Goal: Transaction & Acquisition: Register for event/course

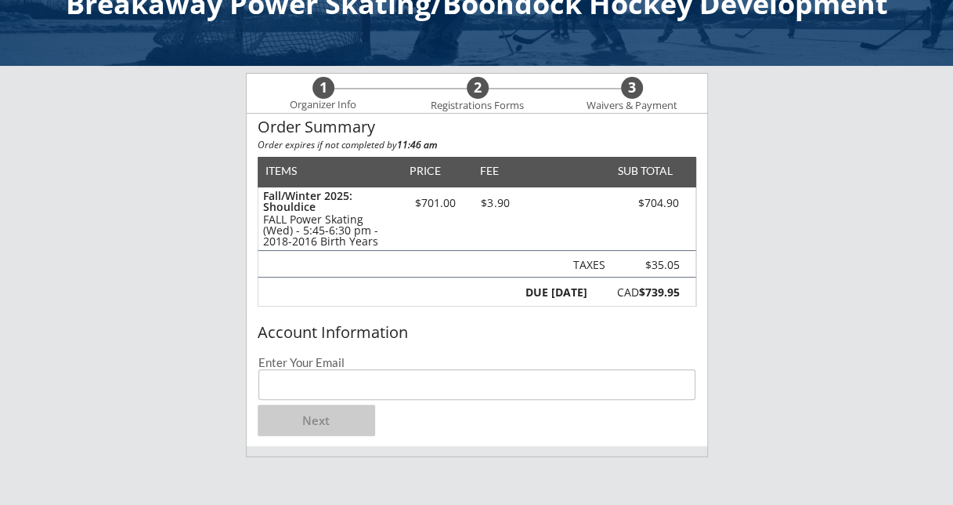
scroll to position [78, 0]
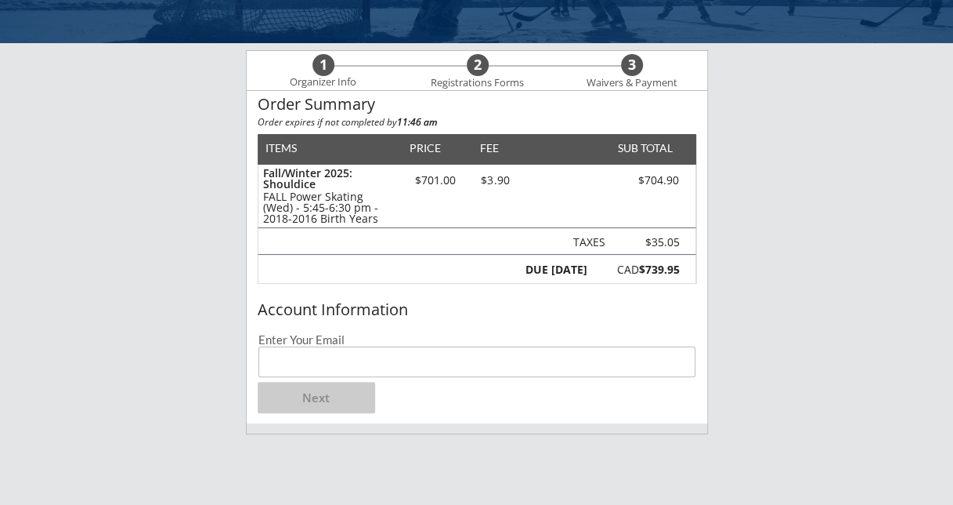
click at [310, 371] on input "email" at bounding box center [478, 361] width 438 height 31
click at [309, 369] on input "email" at bounding box center [478, 361] width 438 height 31
type input "[EMAIL_ADDRESS][DOMAIN_NAME]"
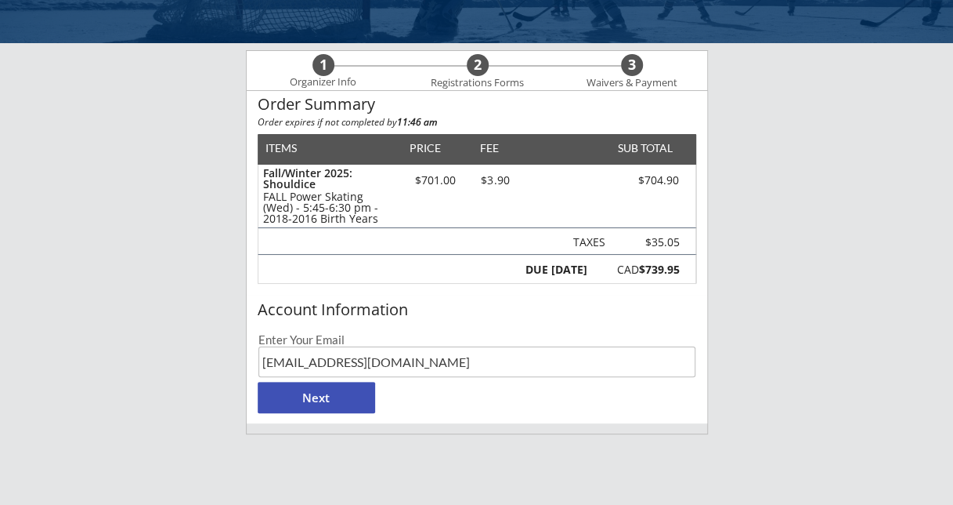
click at [331, 400] on button "Next" at bounding box center [317, 397] width 118 height 31
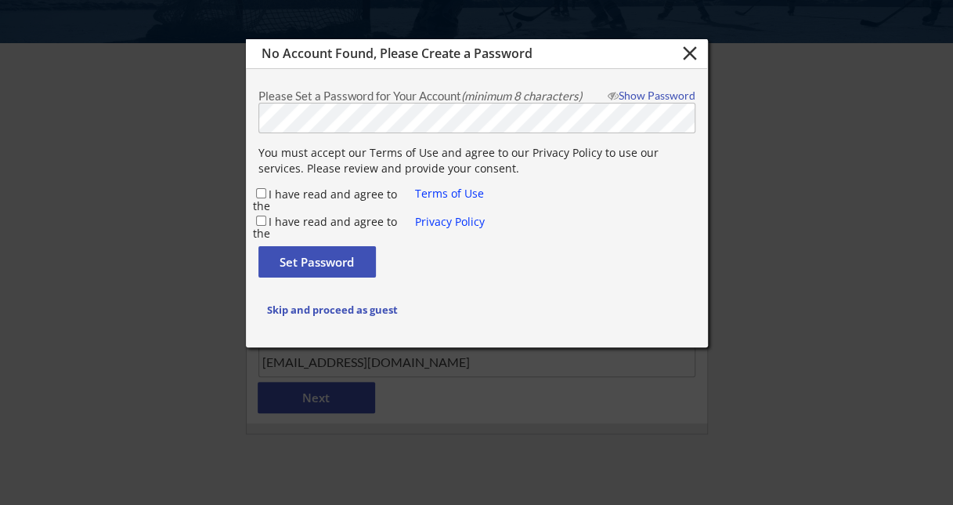
click at [634, 271] on div "Set Password" at bounding box center [477, 265] width 437 height 39
click at [263, 197] on input "I have read and agree to the" at bounding box center [261, 193] width 10 height 10
checkbox input "true"
click at [255, 216] on div "I have read and agree to the" at bounding box center [334, 221] width 163 height 17
click at [266, 220] on div "I have read and agree to the" at bounding box center [334, 221] width 163 height 17
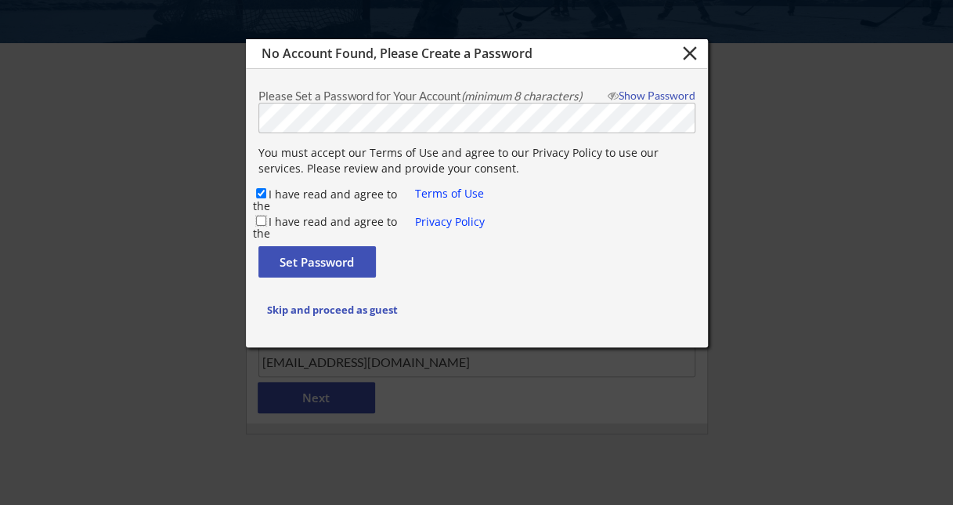
click at [259, 221] on input "I have read and agree to the" at bounding box center [261, 220] width 10 height 10
checkbox input "true"
click at [290, 254] on button "Set Password" at bounding box center [318, 261] width 118 height 31
checkbox input "false"
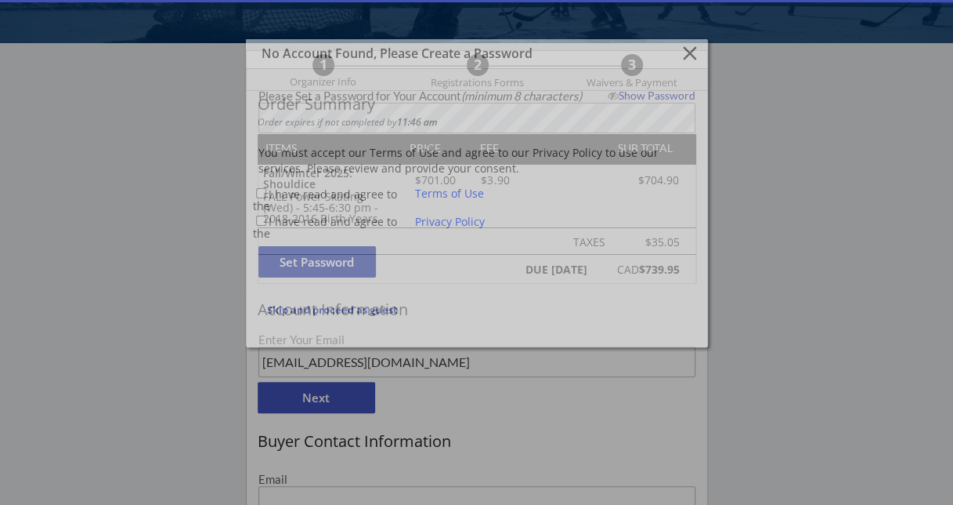
type input "[EMAIL_ADDRESS][DOMAIN_NAME]"
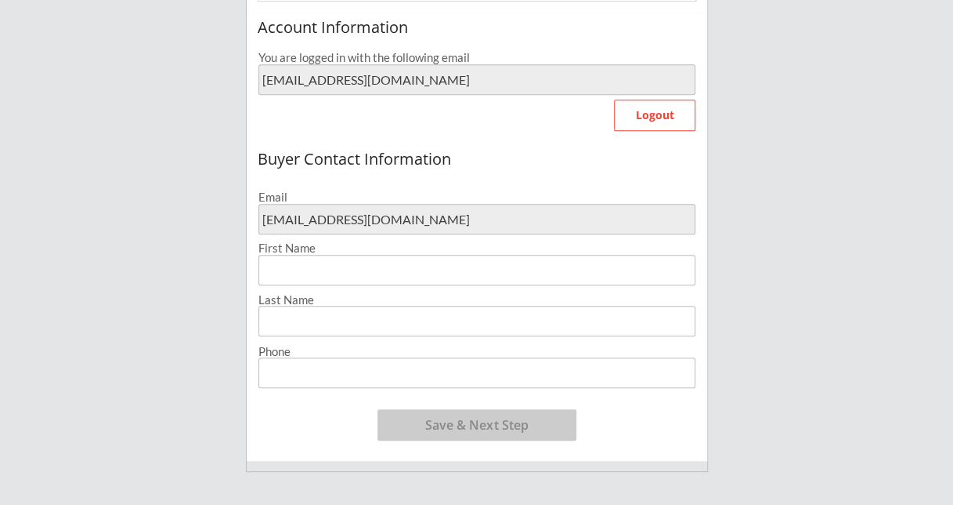
scroll to position [392, 0]
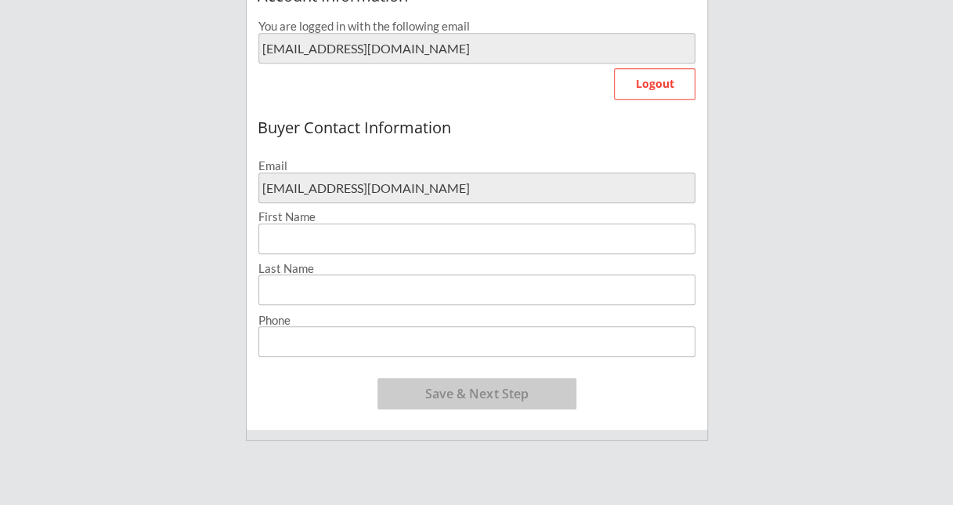
click at [360, 233] on input "input" at bounding box center [477, 238] width 437 height 31
type input "Xun"
type input "[PERSON_NAME]"
type input "[PHONE_NUMBER]"
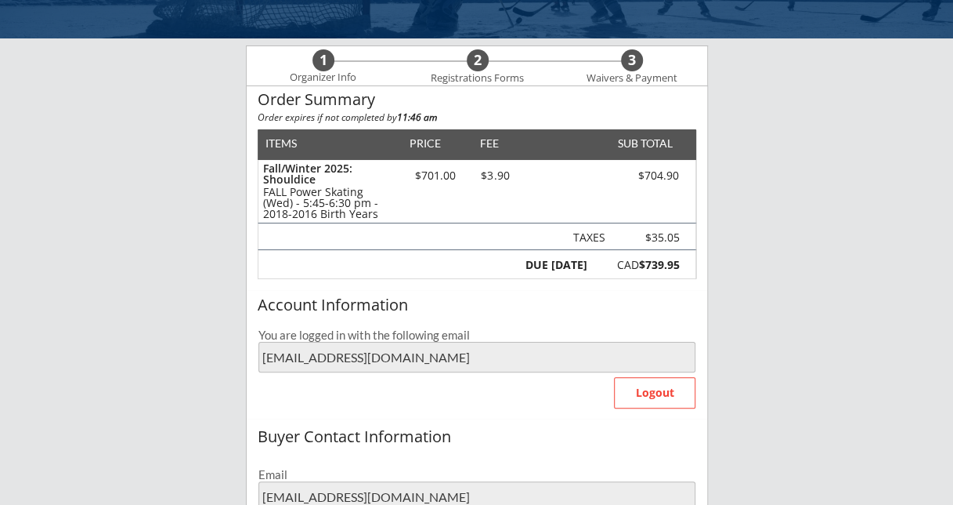
scroll to position [0, 0]
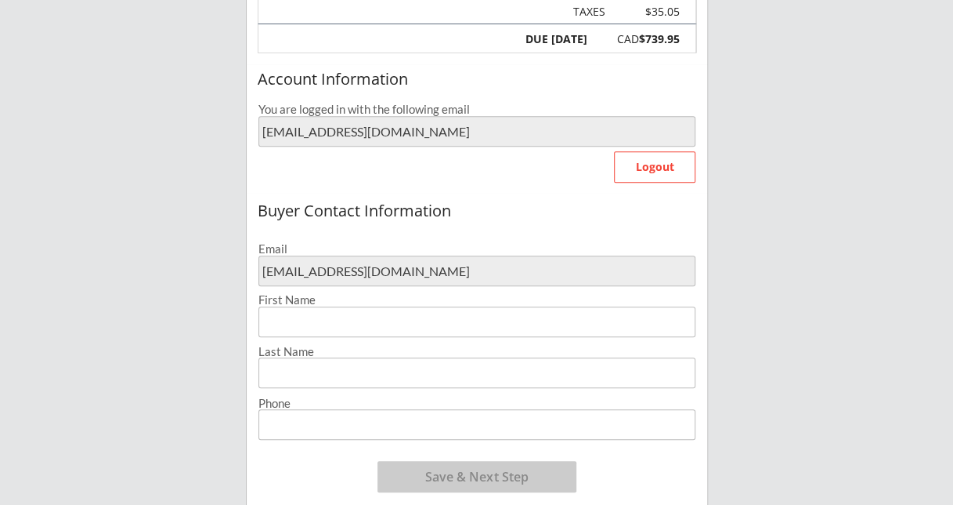
scroll to position [313, 0]
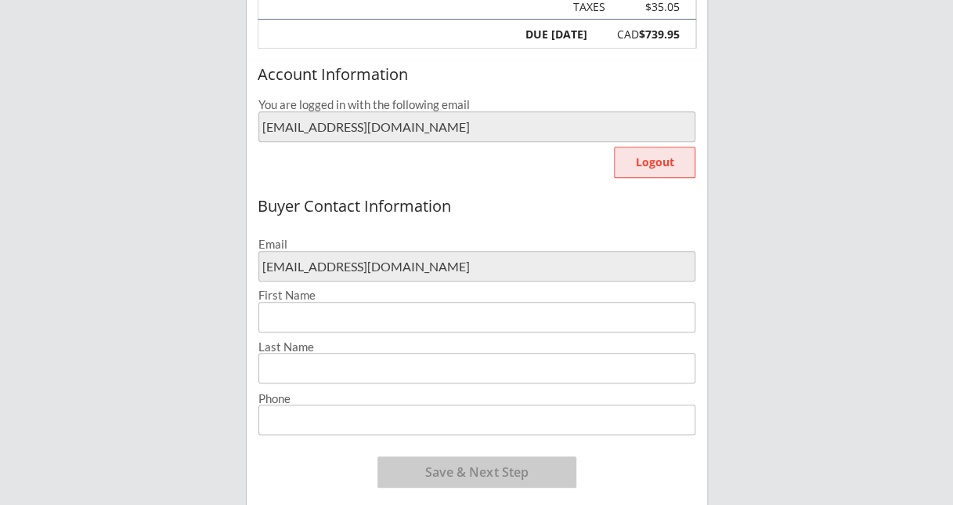
click at [659, 157] on button "Logout" at bounding box center [654, 162] width 81 height 31
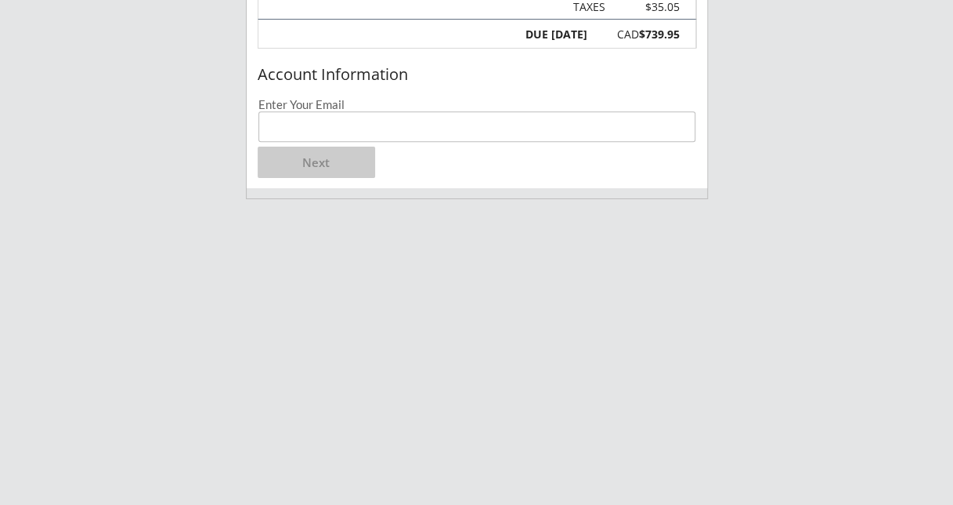
click at [378, 134] on input "email" at bounding box center [478, 126] width 438 height 31
type input "[EMAIL_ADDRESS][DOMAIN_NAME]"
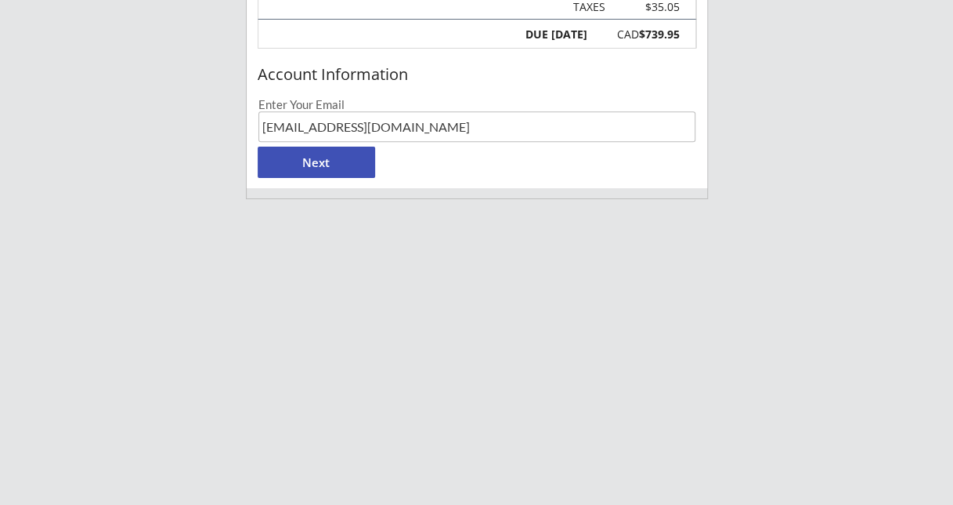
click at [313, 163] on button "Next" at bounding box center [317, 162] width 118 height 31
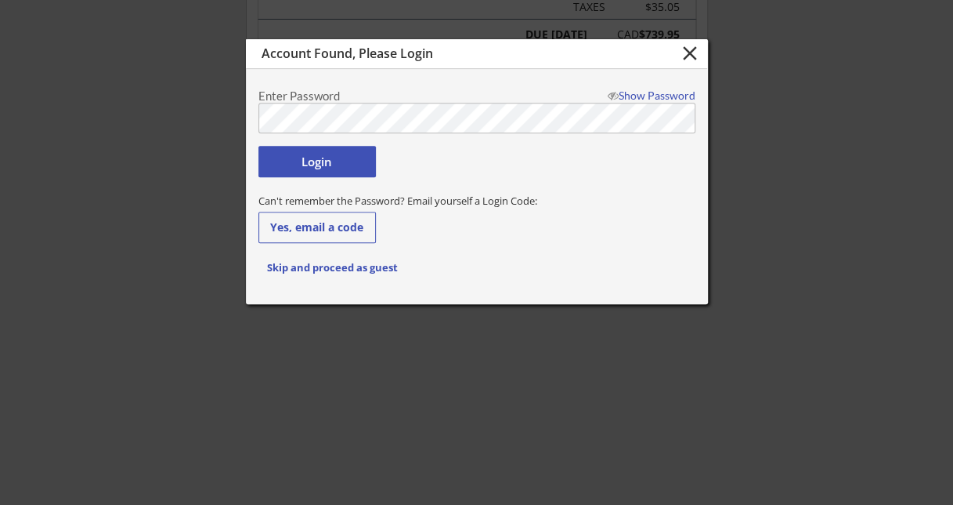
click at [614, 194] on div "Can't remember the Password? Email yourself a Login Code:" at bounding box center [477, 201] width 437 height 14
click at [606, 194] on div "Can't remember the Password? Email yourself a Login Code:" at bounding box center [477, 201] width 437 height 14
click at [349, 161] on button "Login" at bounding box center [318, 161] width 118 height 31
click at [358, 161] on button "Login" at bounding box center [318, 161] width 118 height 31
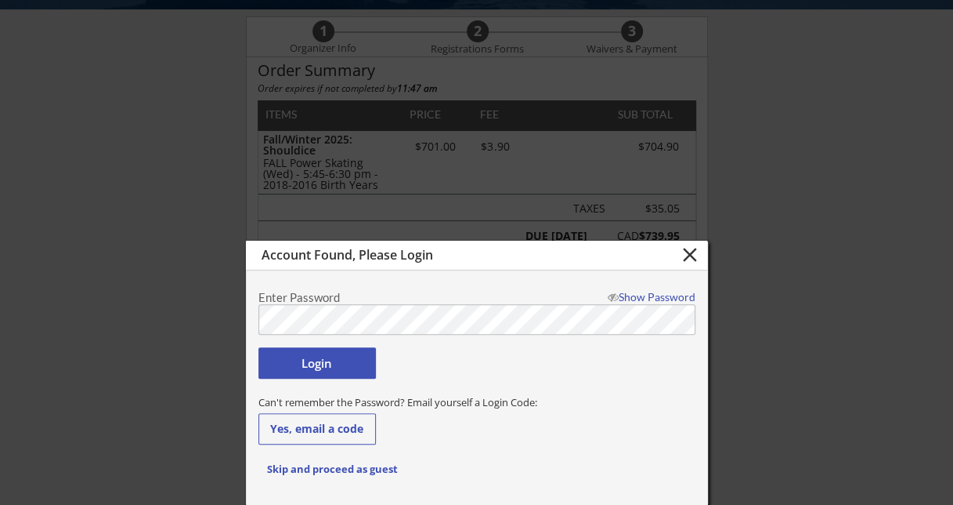
scroll to position [235, 0]
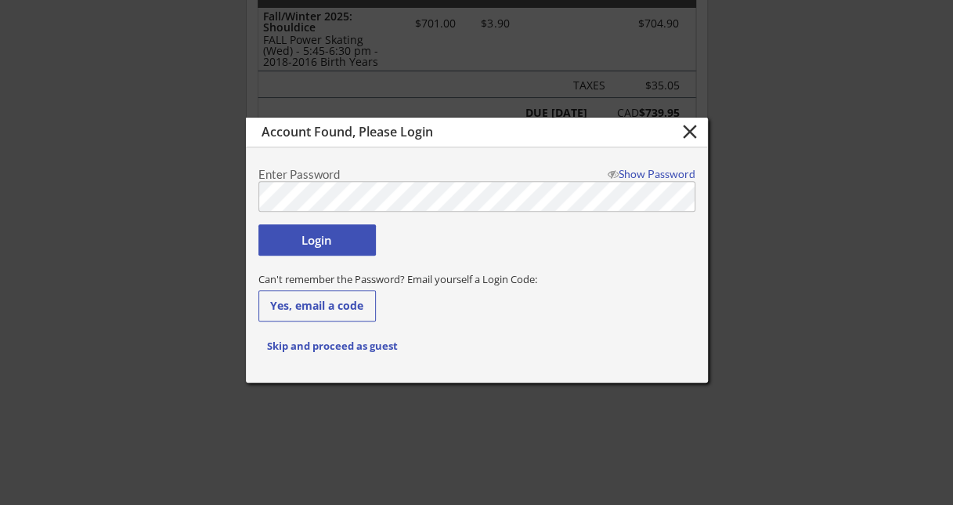
click at [318, 248] on button "Login" at bounding box center [318, 239] width 118 height 31
click at [320, 238] on button "Login" at bounding box center [318, 239] width 118 height 31
click at [337, 260] on div "Login" at bounding box center [477, 243] width 437 height 39
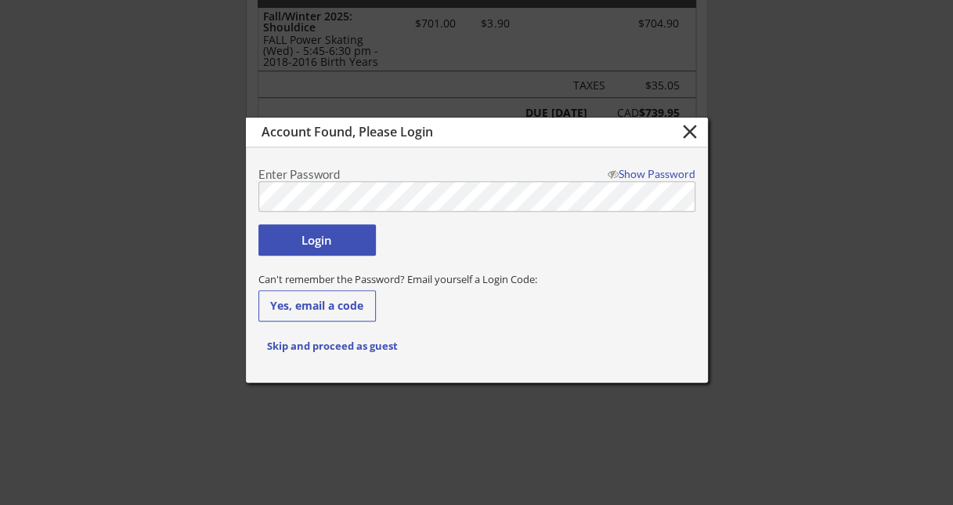
click at [337, 260] on div "Login" at bounding box center [477, 243] width 437 height 39
click at [646, 169] on div "Show Password" at bounding box center [648, 173] width 95 height 11
click at [584, 234] on div "Login" at bounding box center [477, 243] width 437 height 39
click at [284, 230] on button "Login" at bounding box center [318, 239] width 118 height 31
click at [332, 243] on button "Login" at bounding box center [318, 239] width 118 height 31
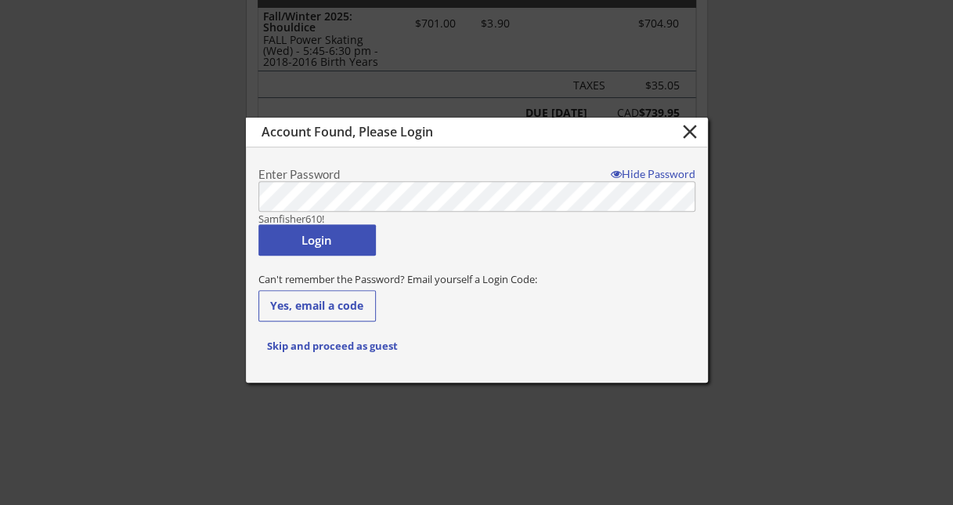
click at [332, 243] on button "Login" at bounding box center [318, 239] width 118 height 31
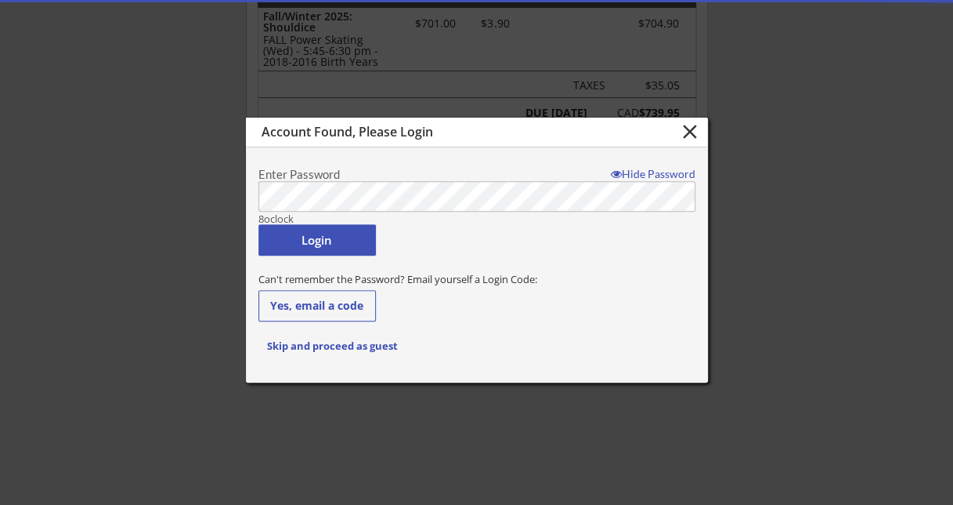
click at [305, 250] on button "Login" at bounding box center [318, 239] width 118 height 31
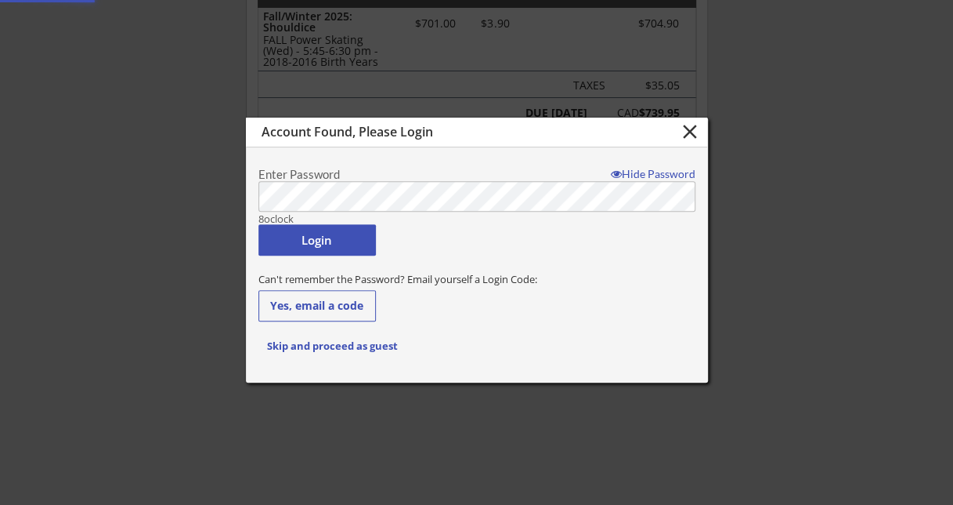
click at [313, 238] on button "Login" at bounding box center [318, 239] width 118 height 31
click at [691, 125] on button "close" at bounding box center [691, 132] width 26 height 24
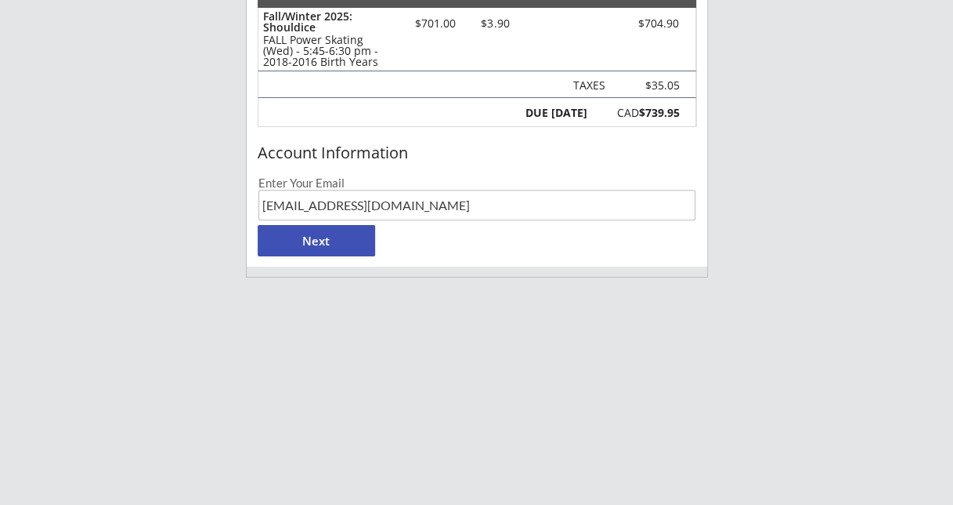
click at [326, 249] on button "Next" at bounding box center [317, 240] width 118 height 31
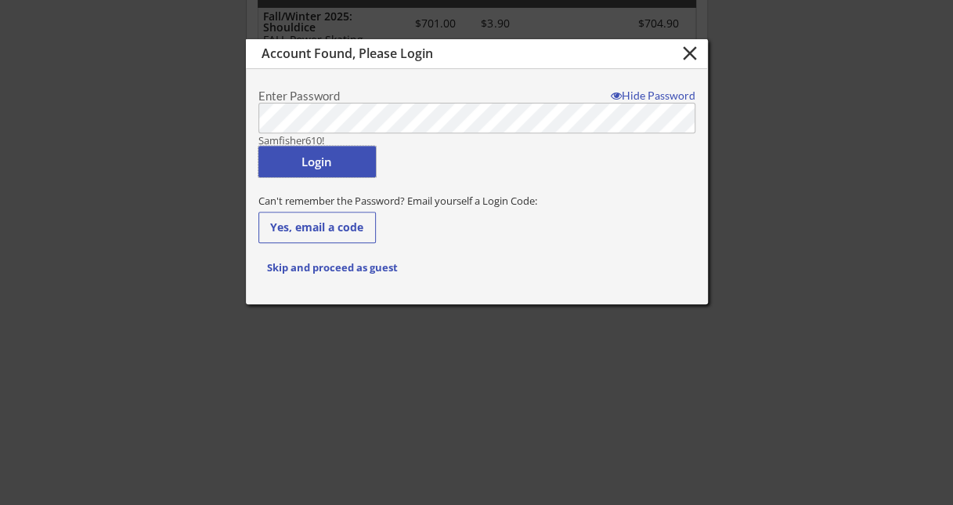
click at [278, 166] on button "Login" at bounding box center [318, 161] width 118 height 31
click at [312, 155] on button "Login" at bounding box center [318, 161] width 118 height 31
click at [310, 156] on button "Login" at bounding box center [318, 161] width 118 height 31
click at [340, 172] on button "Login" at bounding box center [318, 161] width 118 height 31
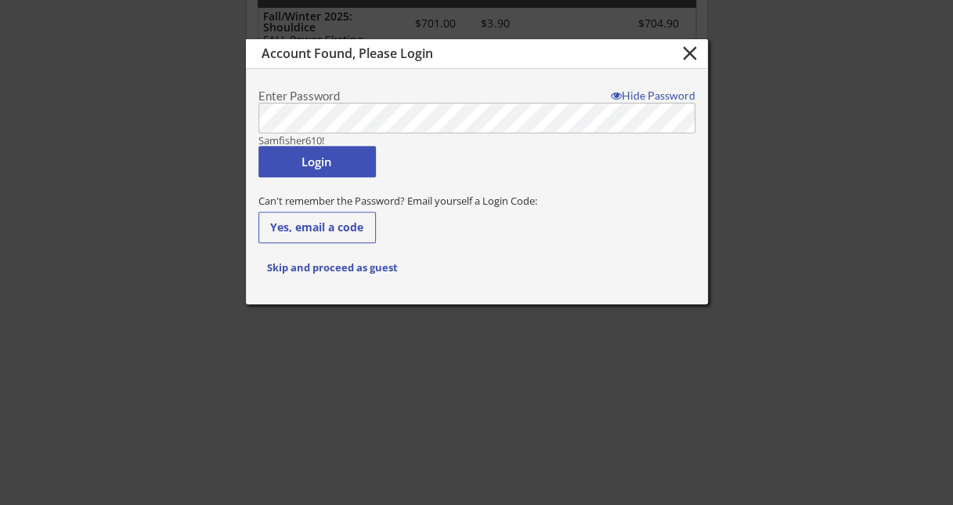
click at [340, 172] on button "Login" at bounding box center [318, 161] width 118 height 31
click at [338, 226] on button "Yes, email a code" at bounding box center [318, 227] width 118 height 31
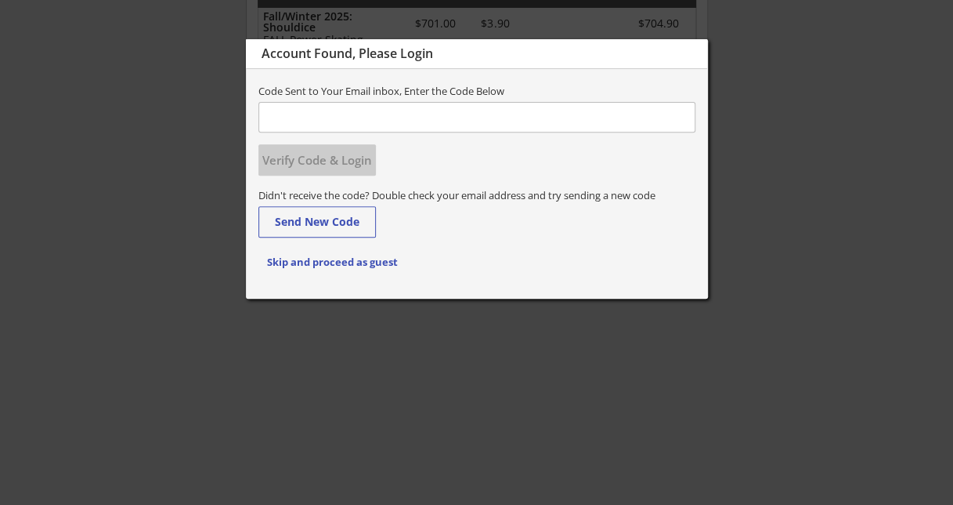
click at [331, 108] on input "input" at bounding box center [477, 117] width 437 height 31
paste input "998929"
type input "998929"
click at [304, 168] on button "Verify Code & Login" at bounding box center [318, 159] width 118 height 31
click at [307, 165] on button "Verify Code & Login" at bounding box center [318, 159] width 118 height 31
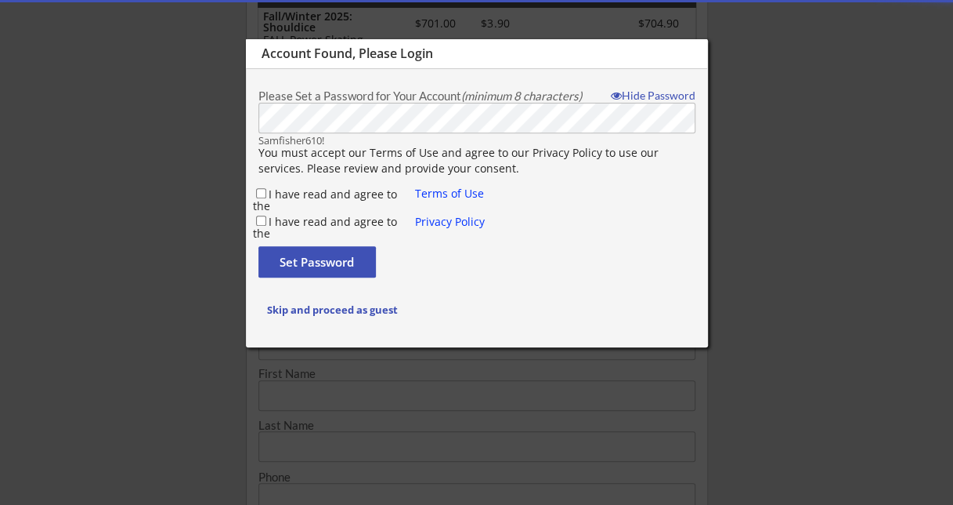
type input "Xun"
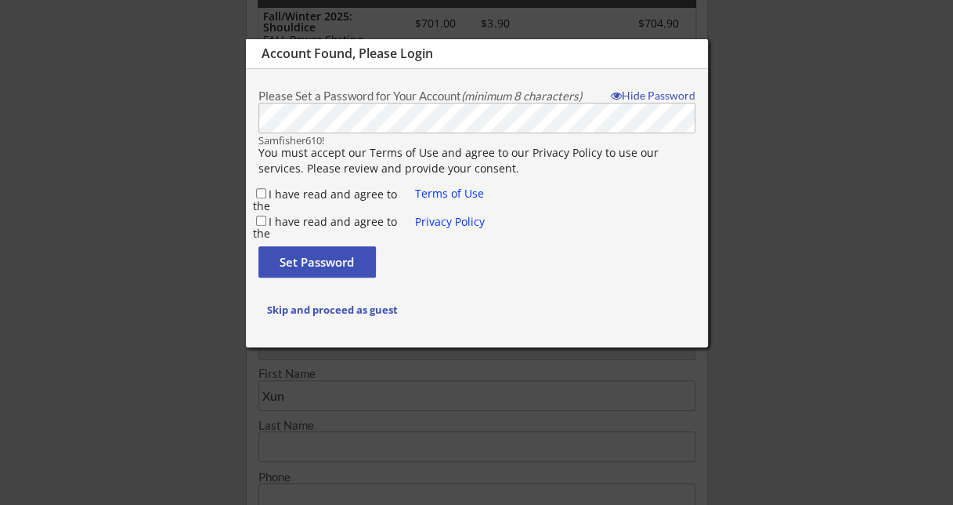
click at [281, 189] on label "I have read and agree to the" at bounding box center [325, 199] width 144 height 27
click at [266, 189] on input "I have read and agree to the" at bounding box center [261, 193] width 10 height 10
checkbox input "true"
click at [270, 212] on div "I have read and agree to the Terms of Use I have read and agree to the Privacy …" at bounding box center [371, 208] width 237 height 45
click at [270, 213] on div "I have read and agree to the" at bounding box center [334, 221] width 163 height 17
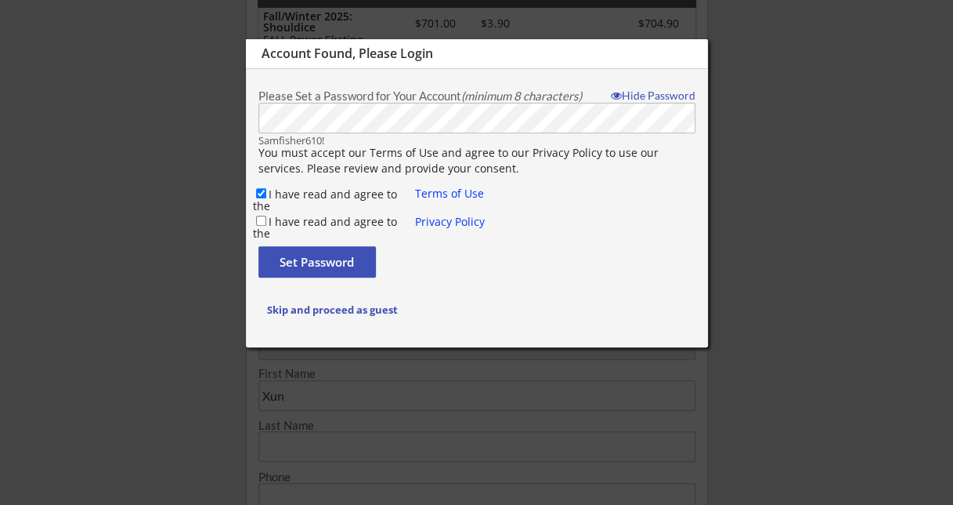
click at [271, 218] on label "I have read and agree to the" at bounding box center [325, 227] width 144 height 27
click at [266, 218] on input "I have read and agree to the" at bounding box center [261, 220] width 10 height 10
checkbox input "true"
click at [280, 255] on button "Set Password" at bounding box center [318, 261] width 118 height 31
type input "[EMAIL_ADDRESS][DOMAIN_NAME]"
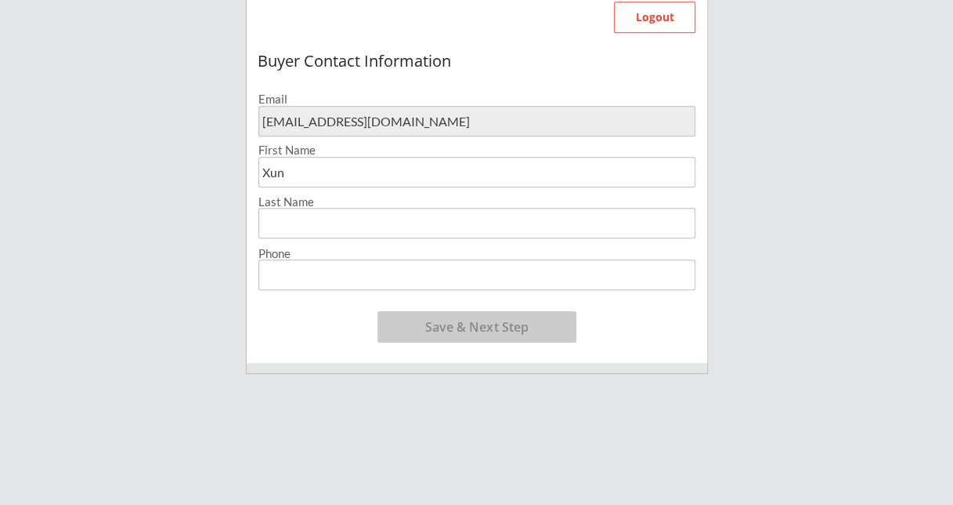
scroll to position [470, 0]
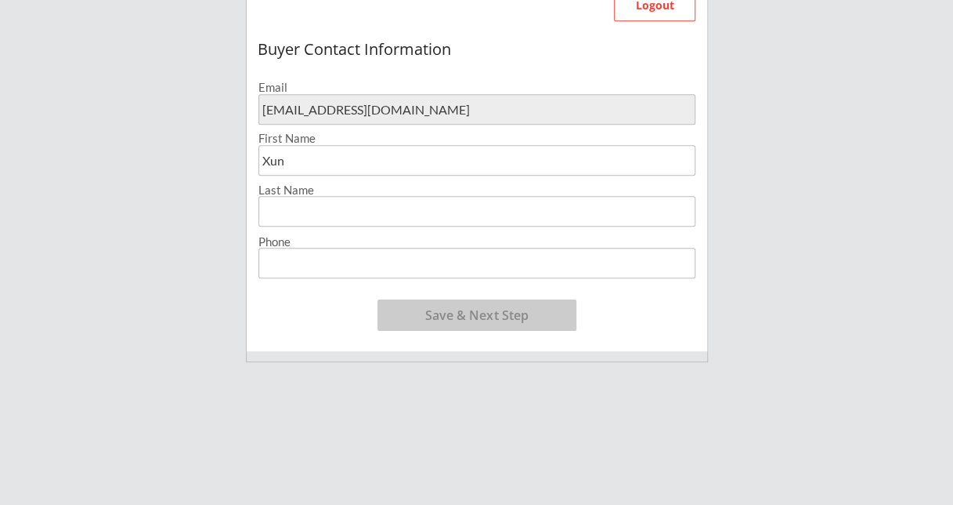
click at [385, 208] on input "input" at bounding box center [477, 211] width 437 height 31
click at [447, 213] on input "input" at bounding box center [477, 211] width 437 height 31
type input "[PERSON_NAME]"
drag, startPoint x: 822, startPoint y: 290, endPoint x: 763, endPoint y: 287, distance: 58.8
click at [822, 290] on div "Breakaway Power Skating/Boondock Hockey Development Organizer Info 2 Registrati…" at bounding box center [476, 167] width 953 height 1274
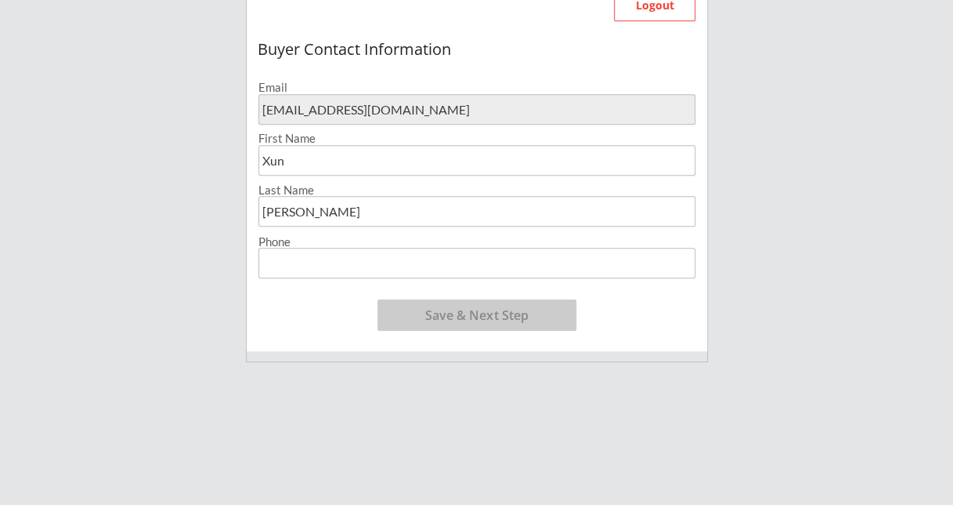
click at [492, 252] on input "input" at bounding box center [477, 263] width 437 height 31
type input "[PHONE_NUMBER]"
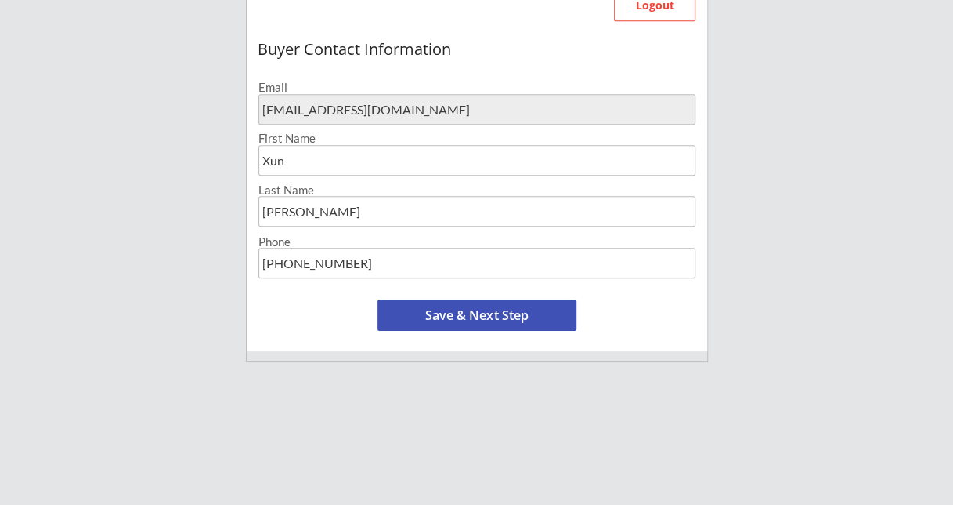
click at [531, 317] on button "Save & Next Step" at bounding box center [477, 314] width 199 height 31
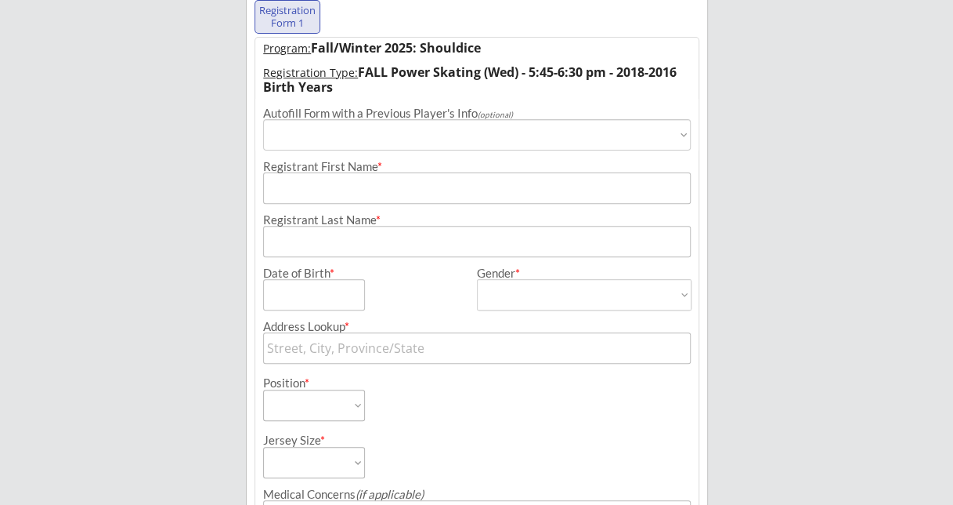
scroll to position [113, 0]
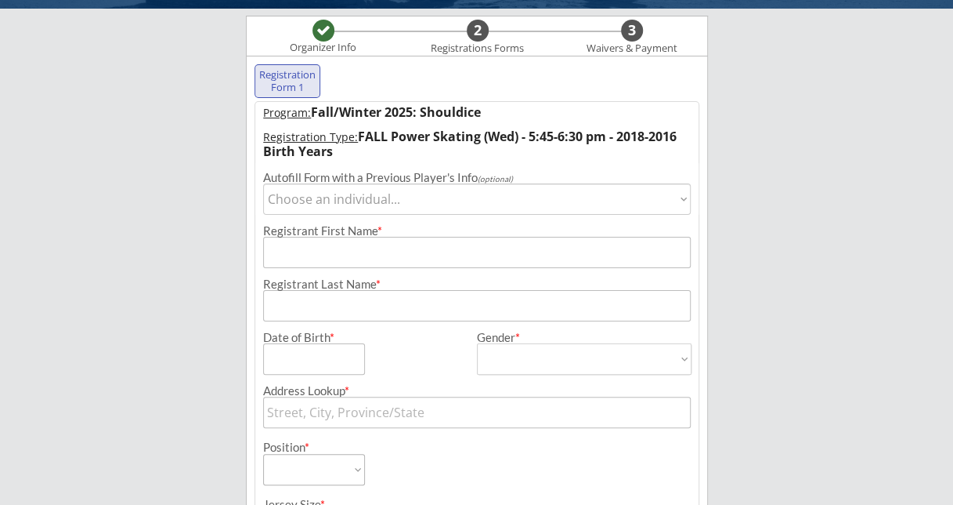
click at [406, 199] on select "Choose an individual... [PERSON_NAME]" at bounding box center [477, 198] width 429 height 31
select select ""1348695171700984260__LOOKUP__1728853762557x173046053942591500""
click at [263, 183] on select "Choose an individual... [PERSON_NAME]" at bounding box center [477, 198] width 429 height 31
type input "[PERSON_NAME]"
type input "Li"
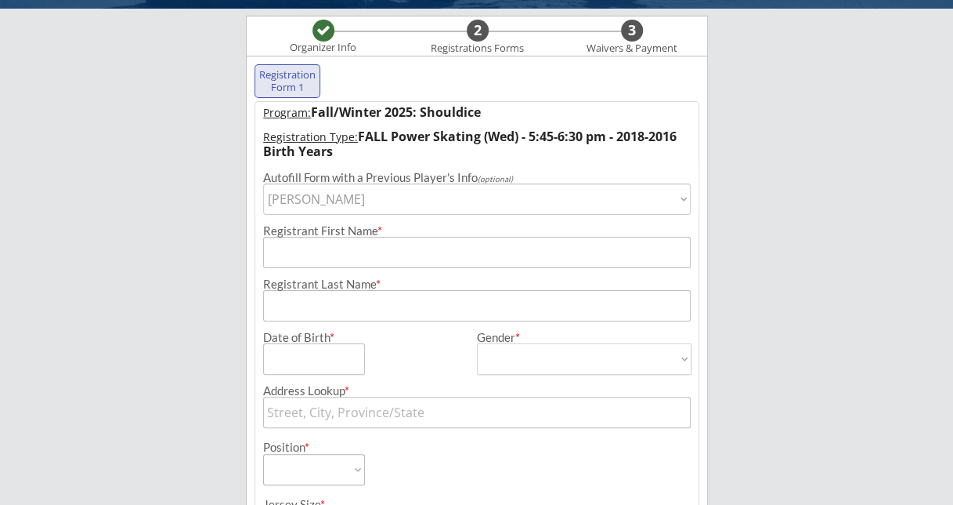
type input "[DATE]"
type input "[STREET_ADDRESS]"
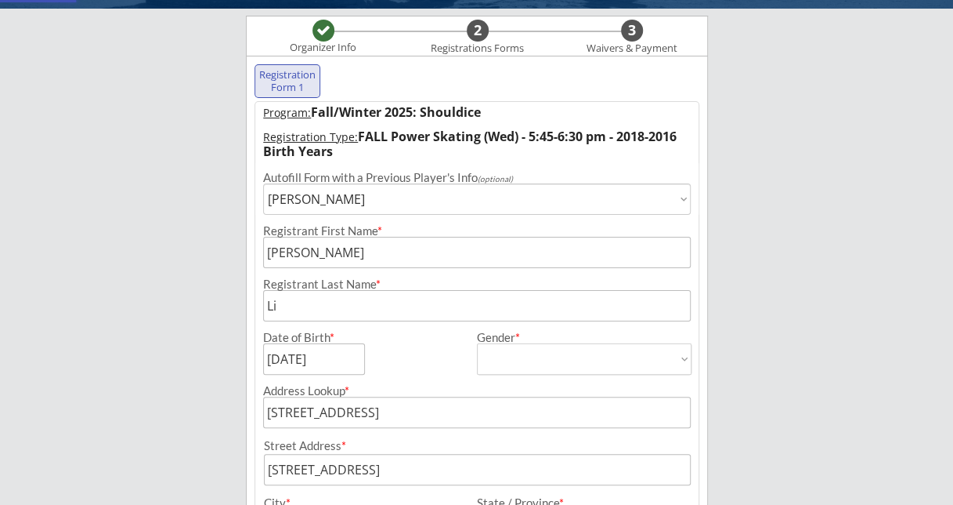
type input "[DEMOGRAPHIC_DATA]"
select select ""[DEMOGRAPHIC_DATA]""
select select ""Forward""
select select ""Youth M""
type input "[PERSON_NAME]"
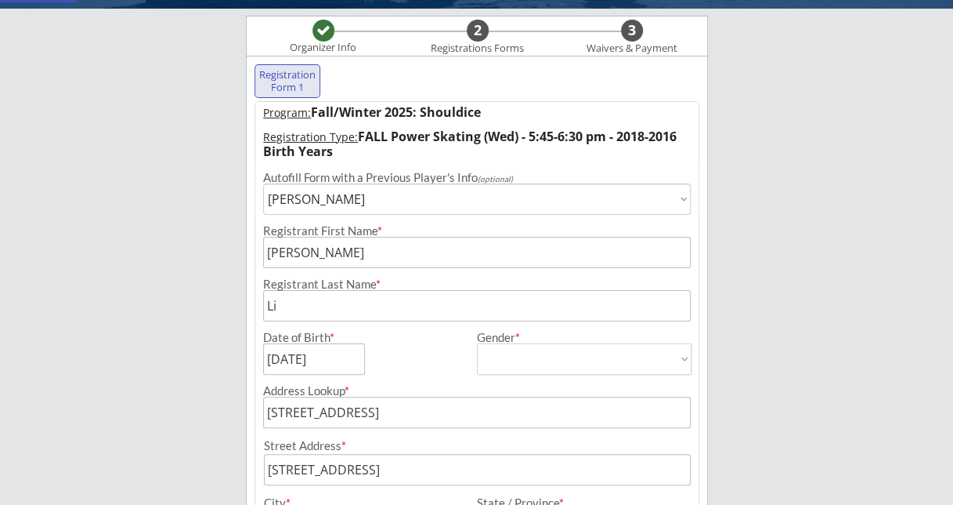
type input "[PHONE_NUMBER]"
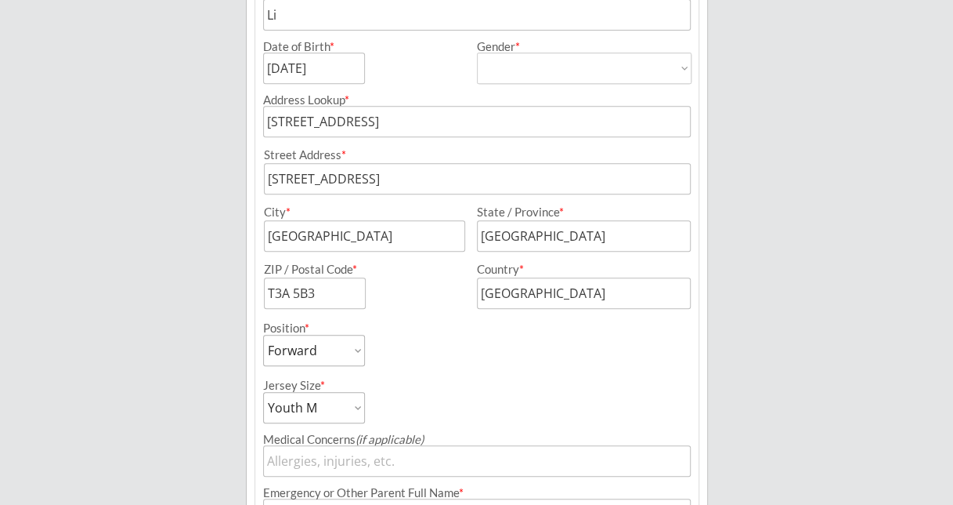
scroll to position [426, 0]
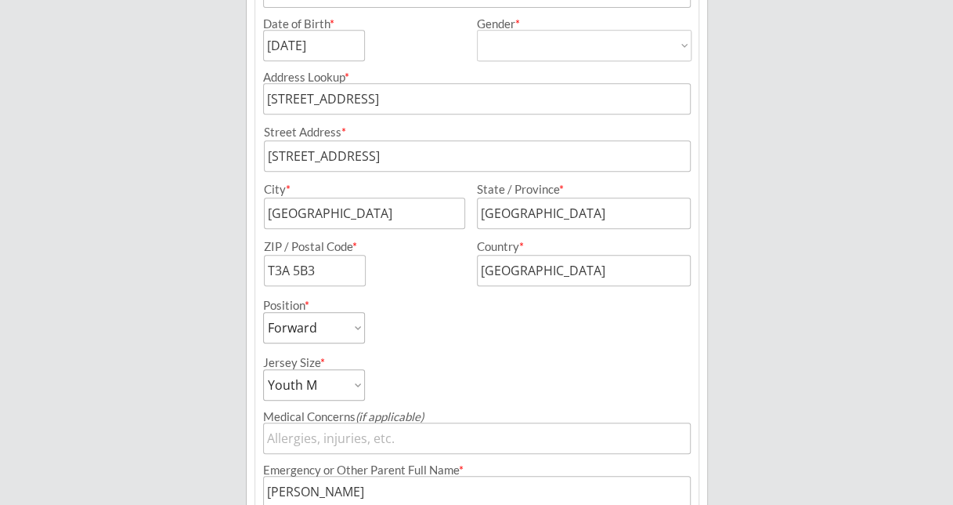
click at [354, 383] on select "Youth S Youth M Youth L Youth XL Adult S Adult M Adult L Adult XL" at bounding box center [314, 384] width 102 height 31
click at [426, 356] on div "Jersey Size * Youth S Youth M Youth L Youth XL Adult S Adult M Adult L Adult XL" at bounding box center [369, 371] width 212 height 57
click at [353, 375] on select "Youth S Youth M Youth L Youth XL Adult S Adult M Adult L Adult XL" at bounding box center [314, 384] width 102 height 31
drag, startPoint x: 353, startPoint y: 374, endPoint x: 356, endPoint y: 400, distance: 25.3
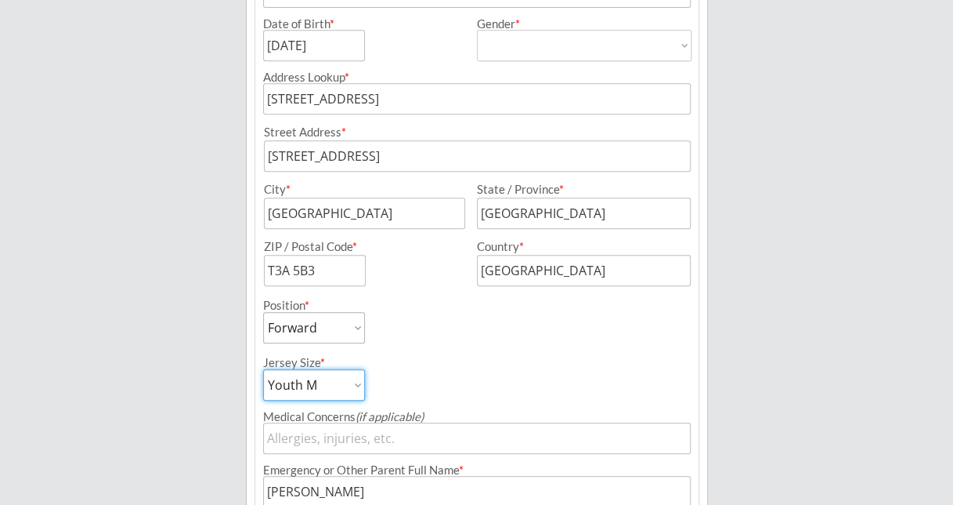
click at [356, 400] on div "Program: Fall/Winter 2025: Shouldice Registration Type: FALL Power Skating (Wed…" at bounding box center [477, 290] width 445 height 1004
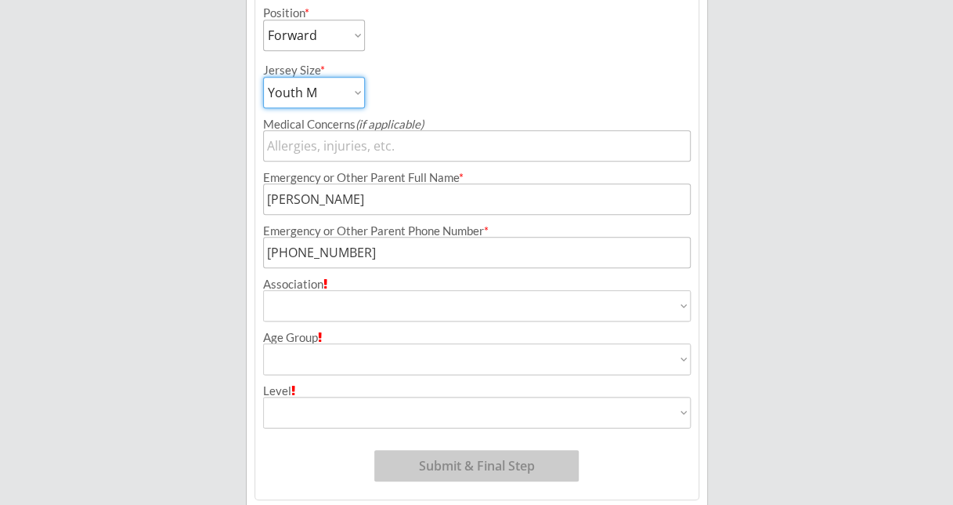
scroll to position [740, 0]
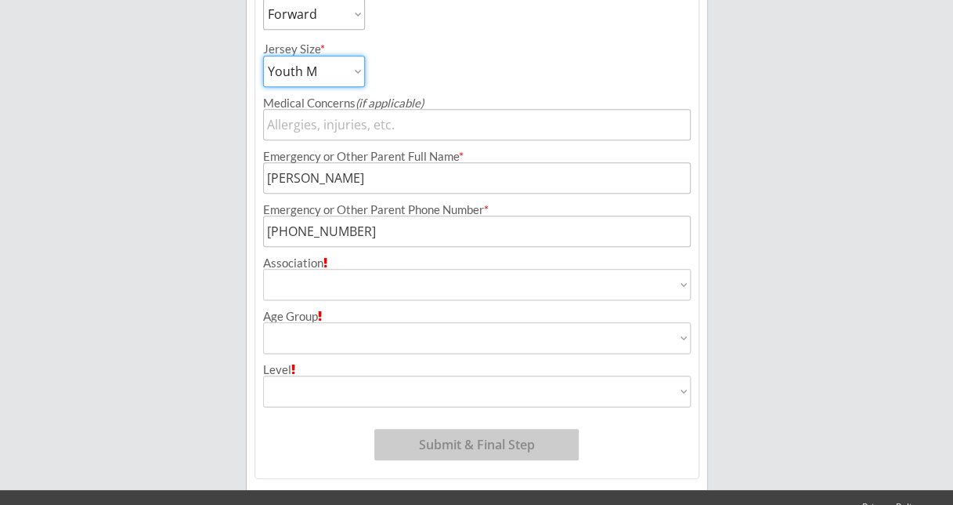
click at [482, 285] on select "Airdrie Blackfoot Hockey Association Bow River Bruins Bow Valley Hockey Society…" at bounding box center [477, 284] width 429 height 31
click at [364, 287] on select "Airdrie Blackfoot Hockey Association Bow River Bruins Bow Valley Hockey Society…" at bounding box center [477, 284] width 429 height 31
click at [348, 327] on select "House League U7 U9 U11 U13 U15 U16 U18 U21 College/University Active Start U10 …" at bounding box center [477, 337] width 429 height 31
click at [342, 334] on select "House League U7 U9 U11 U13 U15 U16 U18 U21 College/University Active Start U10 …" at bounding box center [477, 337] width 429 height 31
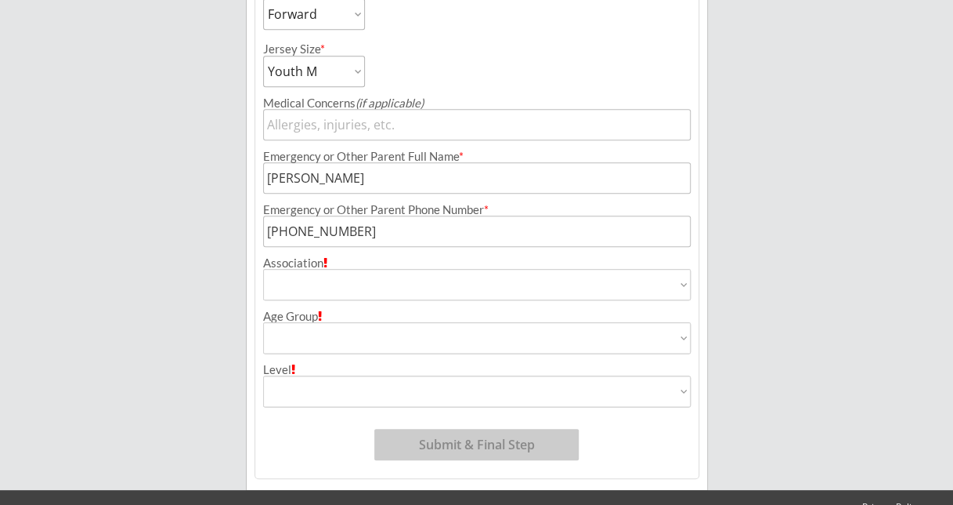
click at [342, 334] on select "House League U7 U9 U11 U13 U15 U16 U18 U21 College/University Active Start U10 …" at bounding box center [477, 337] width 429 height 31
select select ""U9""
click at [263, 322] on select "House League U7 U9 U11 U13 U15 U16 U18 U21 College/University Active Start U10 …" at bounding box center [477, 337] width 429 height 31
type input "U9"
click at [396, 385] on select "Division 1 Division 2 Division 3 Division 4 Division 5 Division 6 Division 7 AA…" at bounding box center [477, 390] width 429 height 31
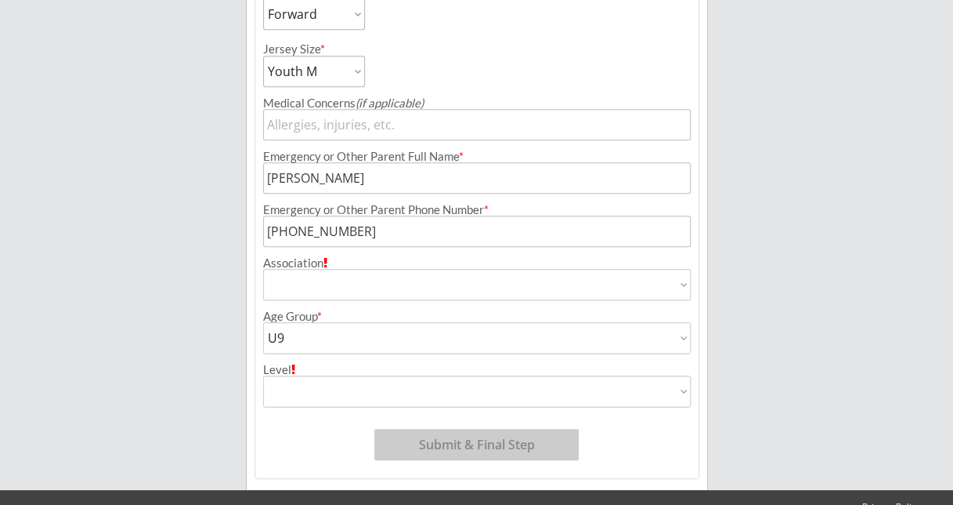
select select ""Division 1""
click at [263, 375] on select "Division 1 Division 2 Division 3 Division 4 Division 5 Division 6 Division 7 AA…" at bounding box center [477, 390] width 429 height 31
type input "Division 1"
click at [392, 294] on select "Airdrie Blackfoot Hockey Association Bow River Bruins Bow Valley Hockey Society…" at bounding box center [477, 284] width 429 height 31
select select ""Other""
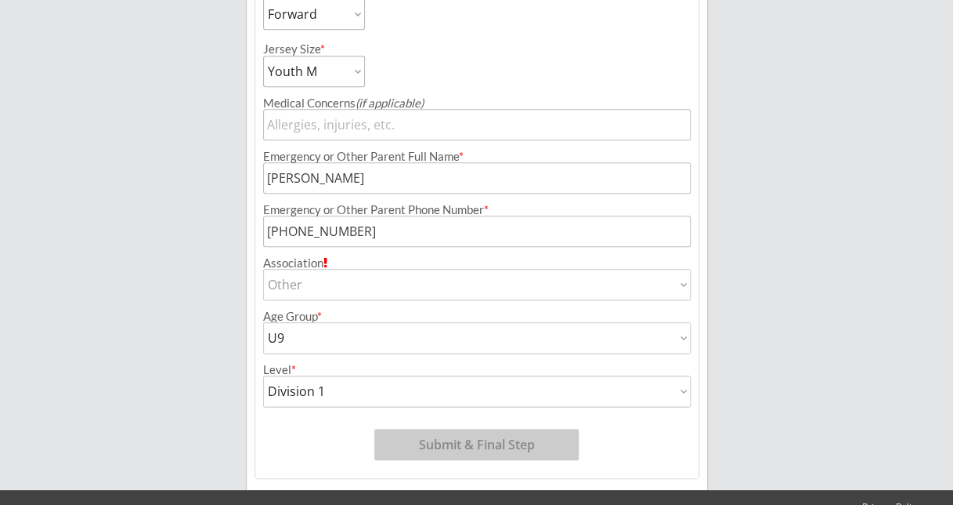
click at [263, 269] on select "Airdrie Blackfoot Hockey Association Bow River Bruins Bow Valley Hockey Society…" at bounding box center [477, 284] width 429 height 31
type input "Other"
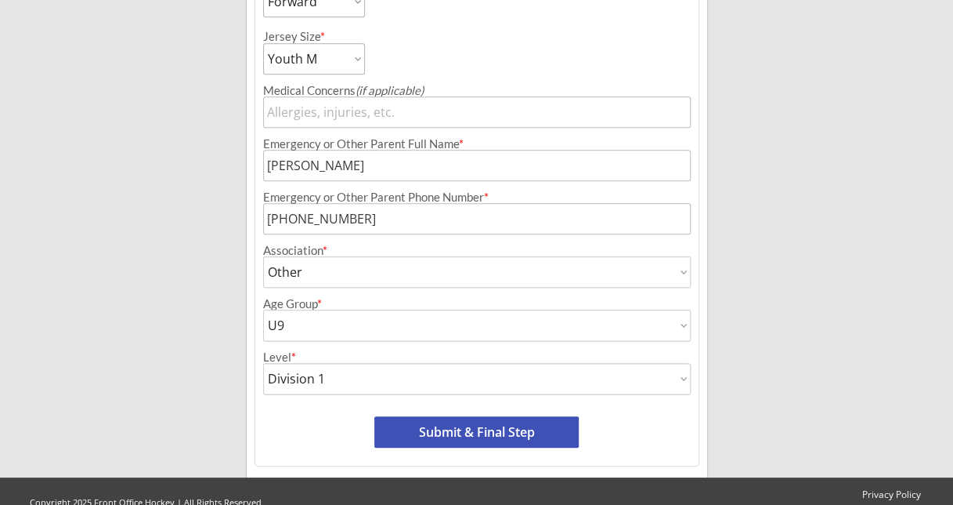
scroll to position [777, 0]
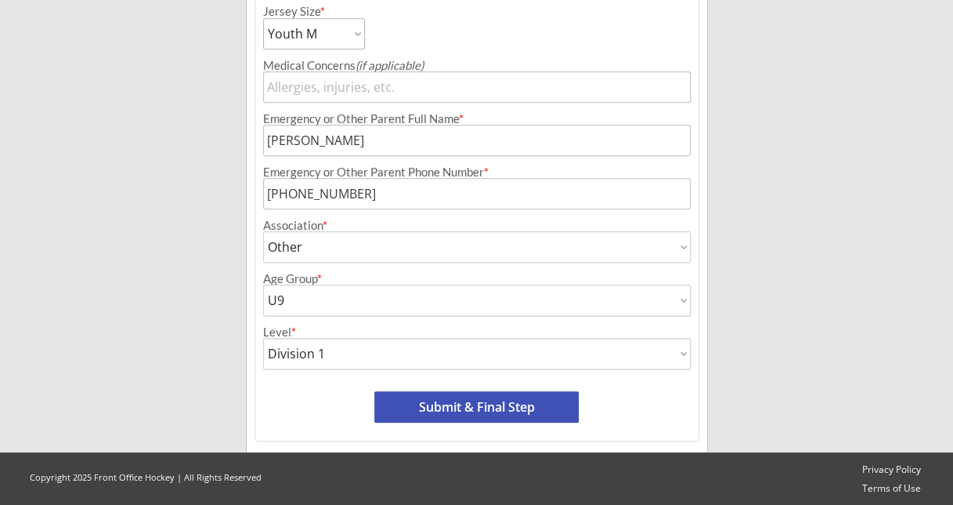
click at [454, 397] on button "Submit & Final Step" at bounding box center [476, 406] width 204 height 31
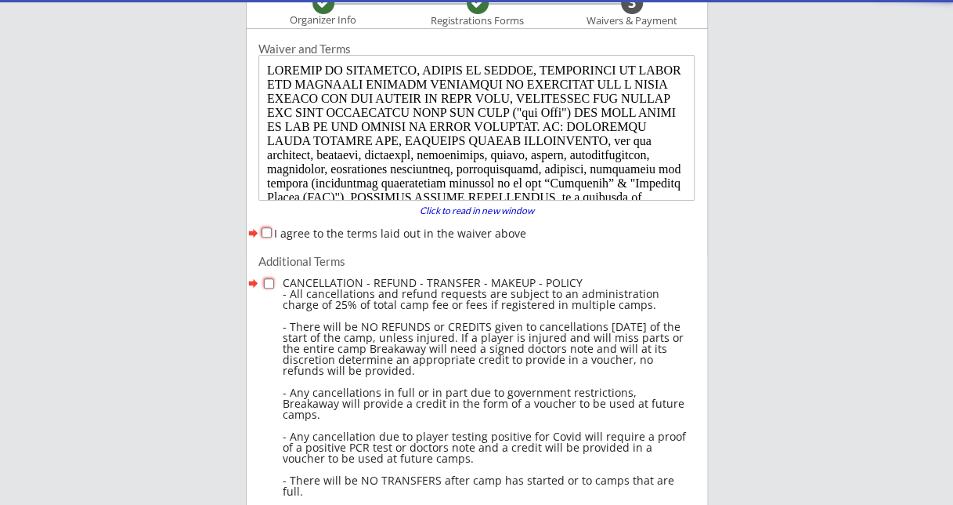
scroll to position [0, 0]
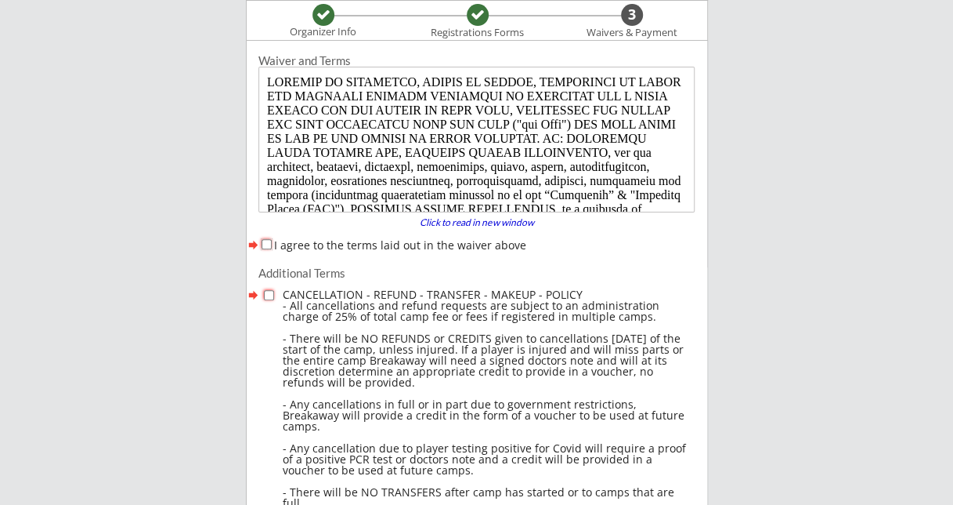
click at [268, 244] on input "I agree to the terms laid out in the waiver above" at bounding box center [267, 244] width 10 height 10
checkbox input "true"
click at [265, 291] on input "checkbox" at bounding box center [269, 295] width 10 height 10
checkbox input "true"
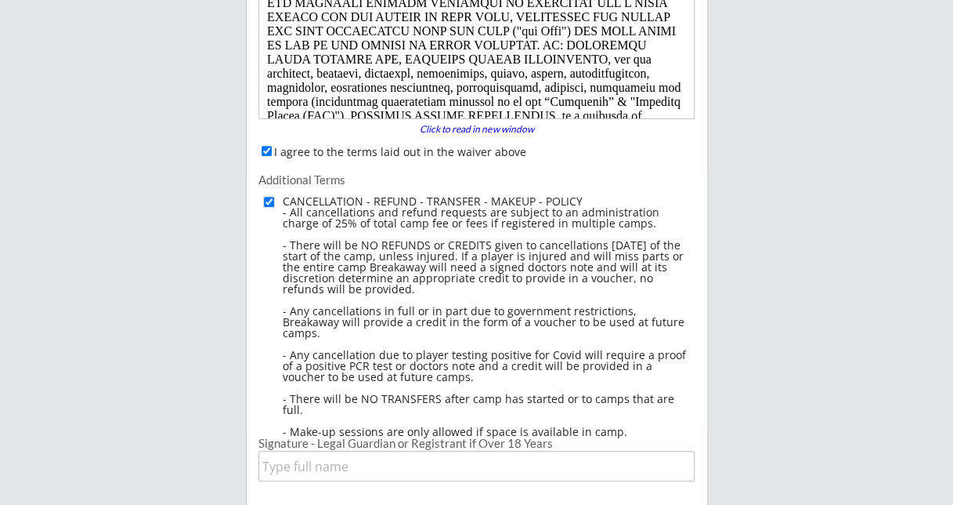
scroll to position [442, 0]
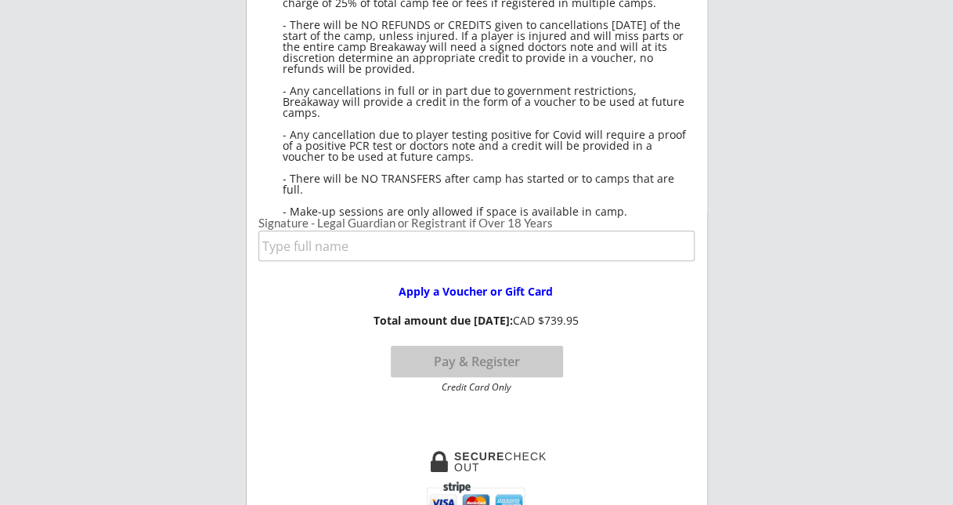
click at [364, 251] on input "input" at bounding box center [477, 245] width 437 height 31
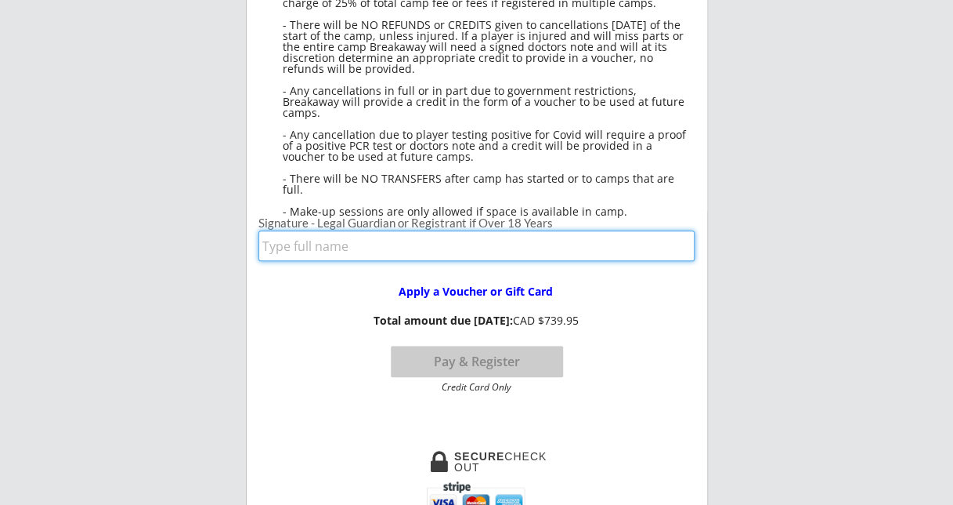
type input "[PERSON_NAME]"
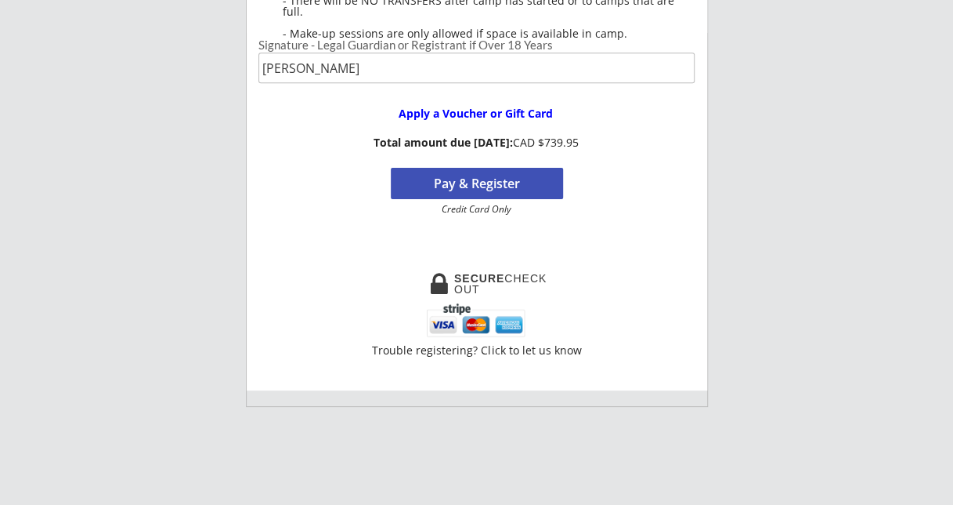
scroll to position [520, 0]
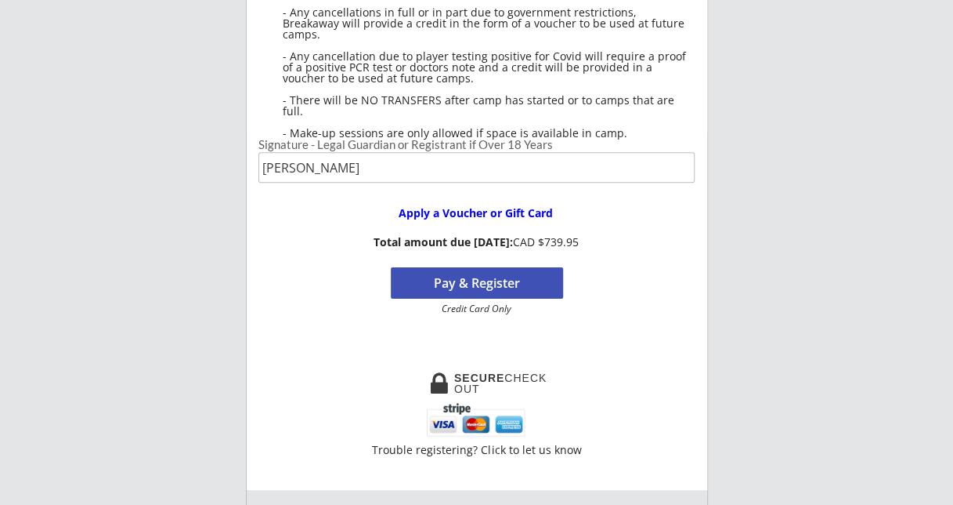
click at [517, 275] on button "Pay & Register" at bounding box center [477, 282] width 172 height 31
